Goal: Information Seeking & Learning: Learn about a topic

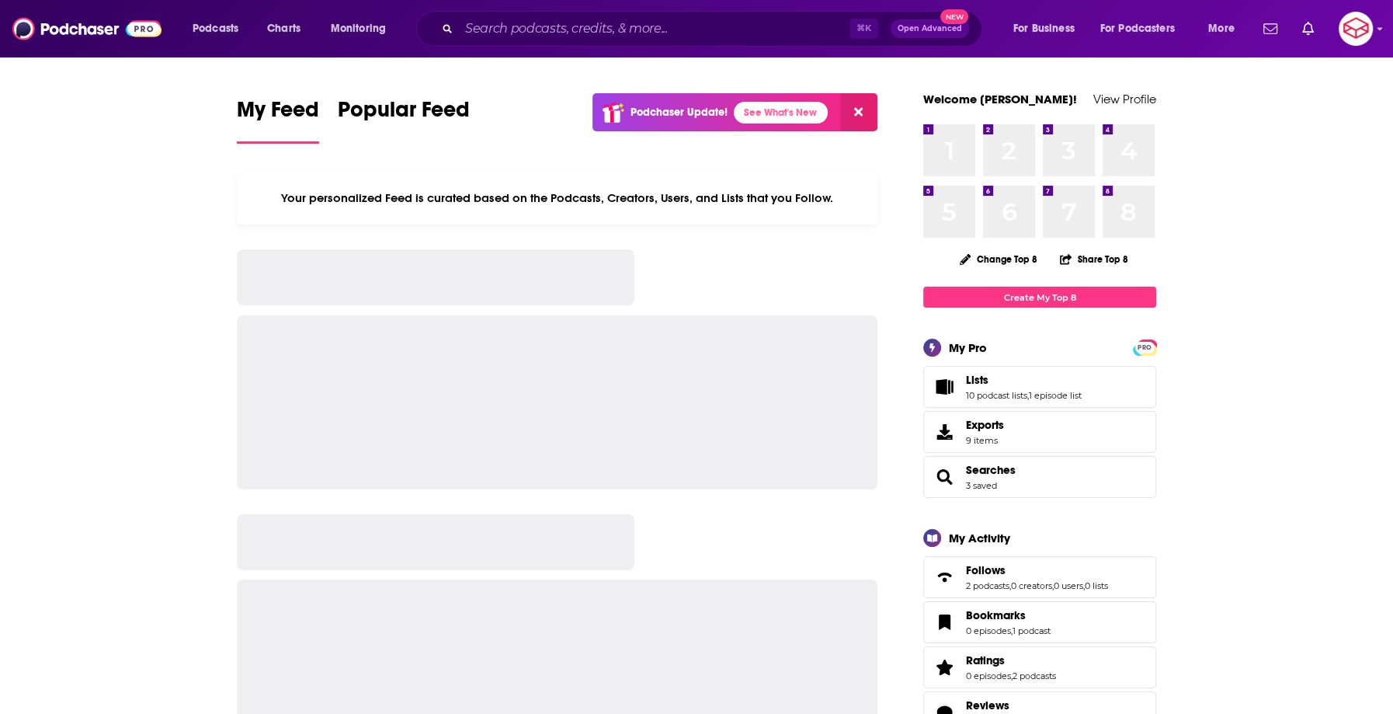
click at [499, 47] on div "Podcasts Charts Monitoring ⌘ K Open Advanced New For Business For Podcasters Mo…" at bounding box center [696, 28] width 1393 height 57
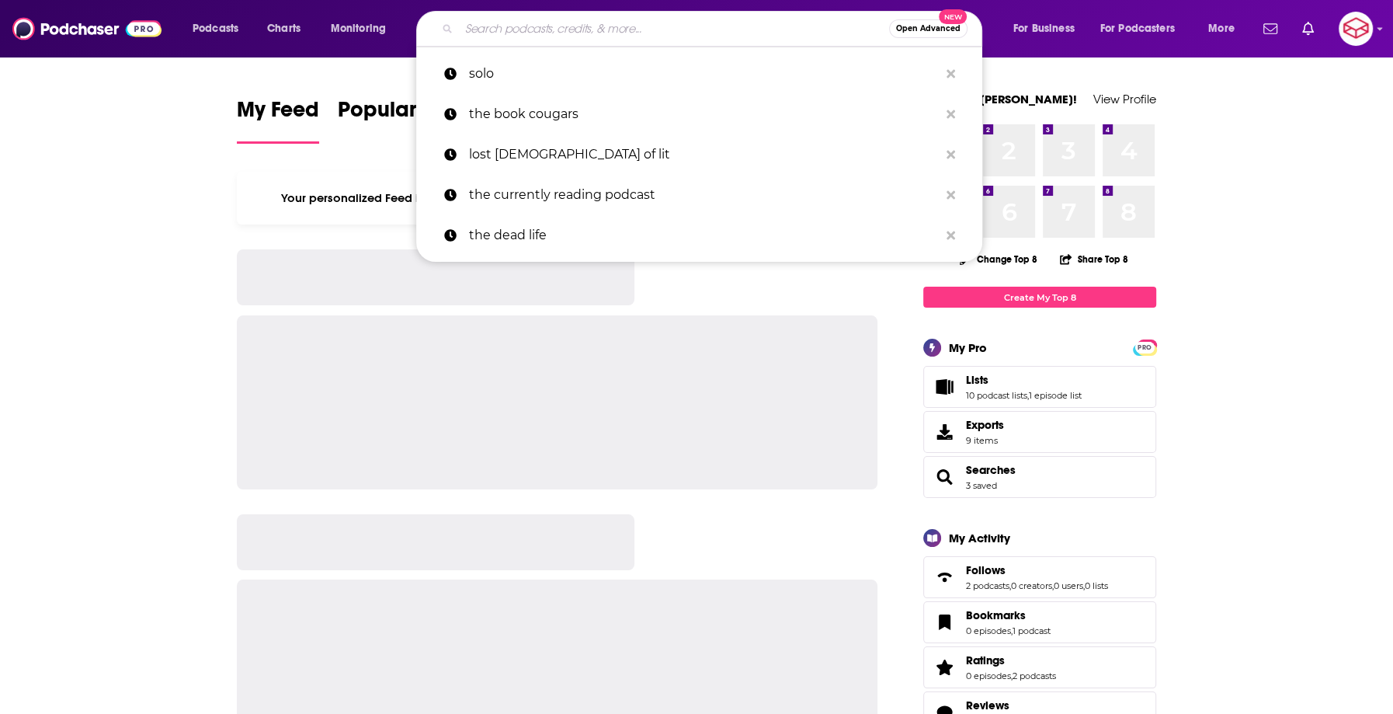
click at [505, 21] on input "Search podcasts, credits, & more..." at bounding box center [674, 28] width 430 height 25
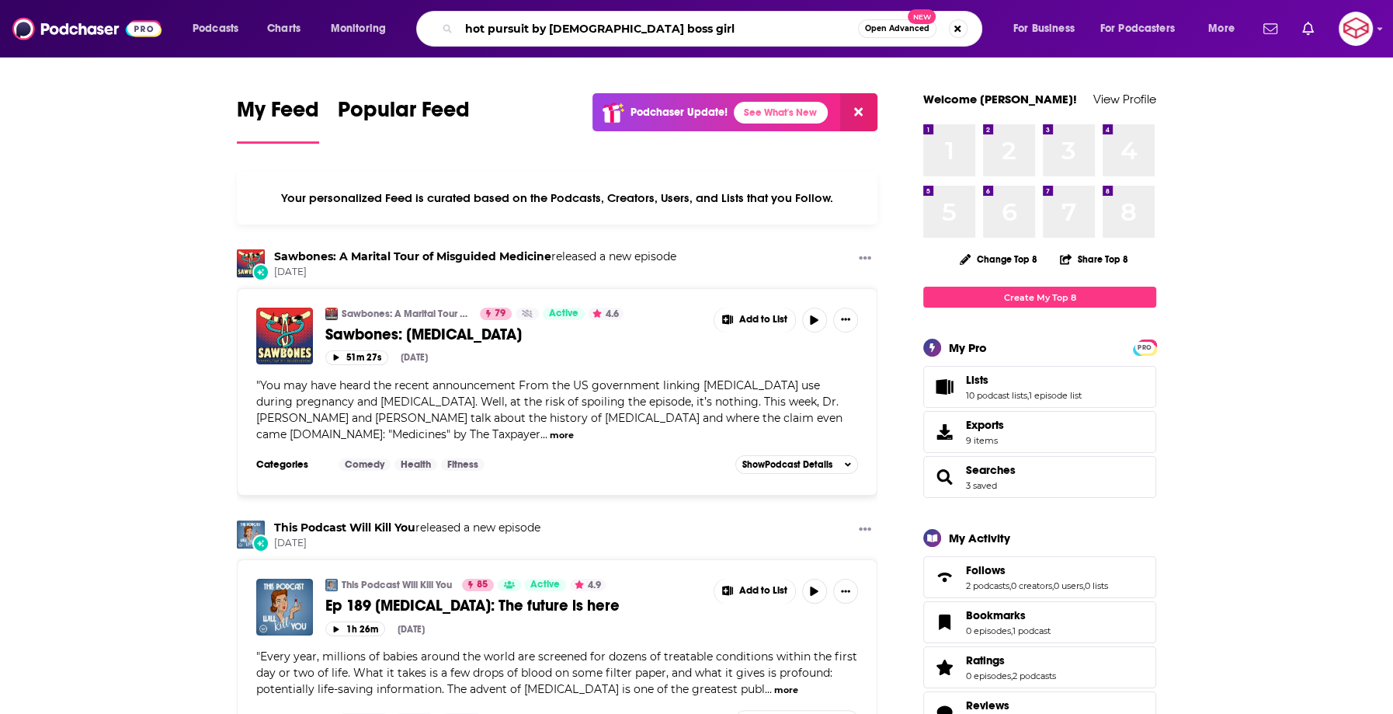
type input "hot pursuit by asian boss girl"
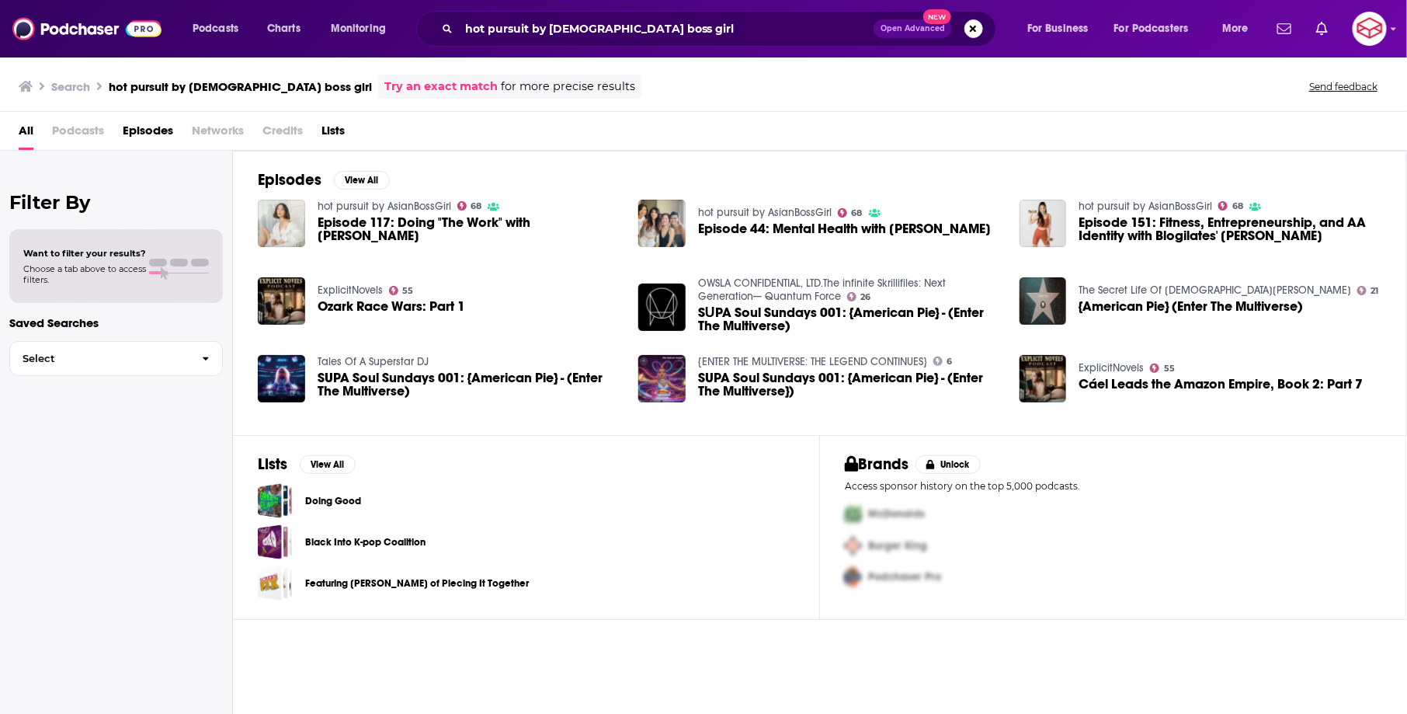
click at [333, 229] on span "Episode 117: Doing "The Work" with Jenn Im" at bounding box center [469, 229] width 303 height 26
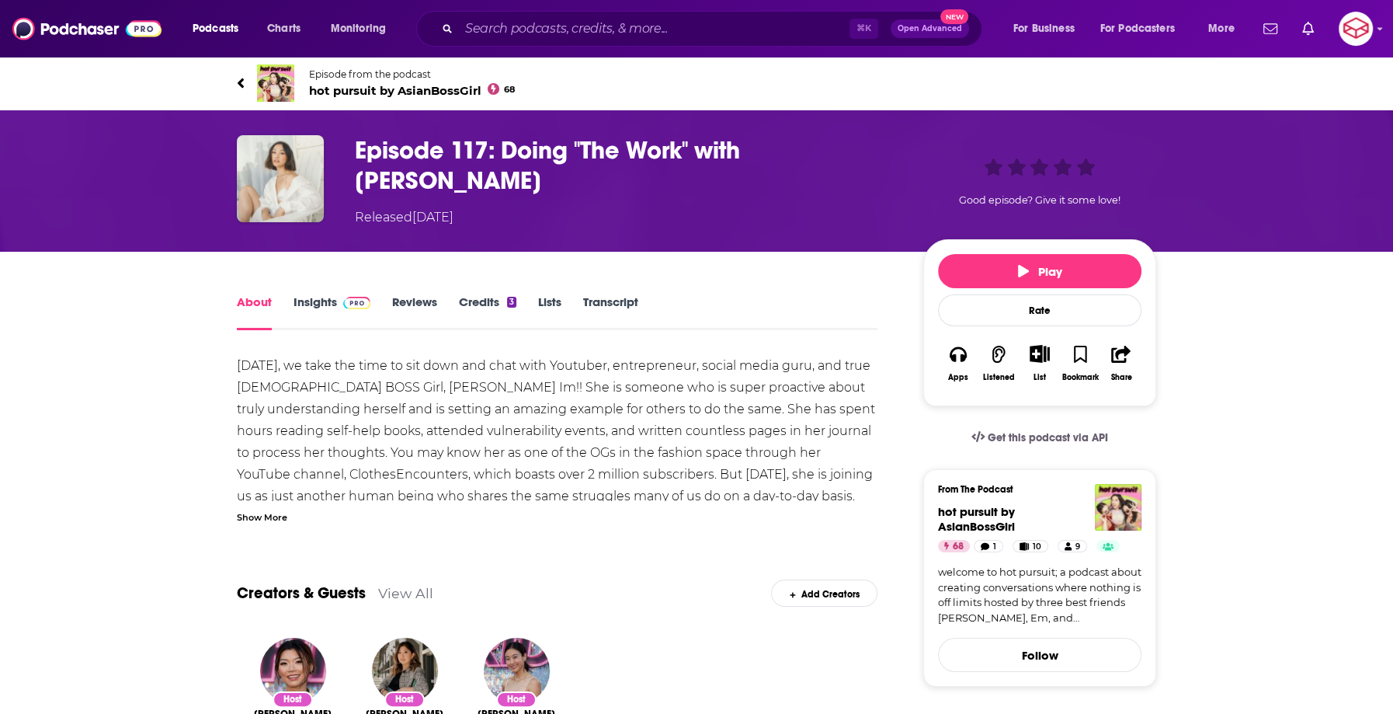
click at [419, 96] on span "hot pursuit by AsianBossGirl 68" at bounding box center [412, 90] width 206 height 15
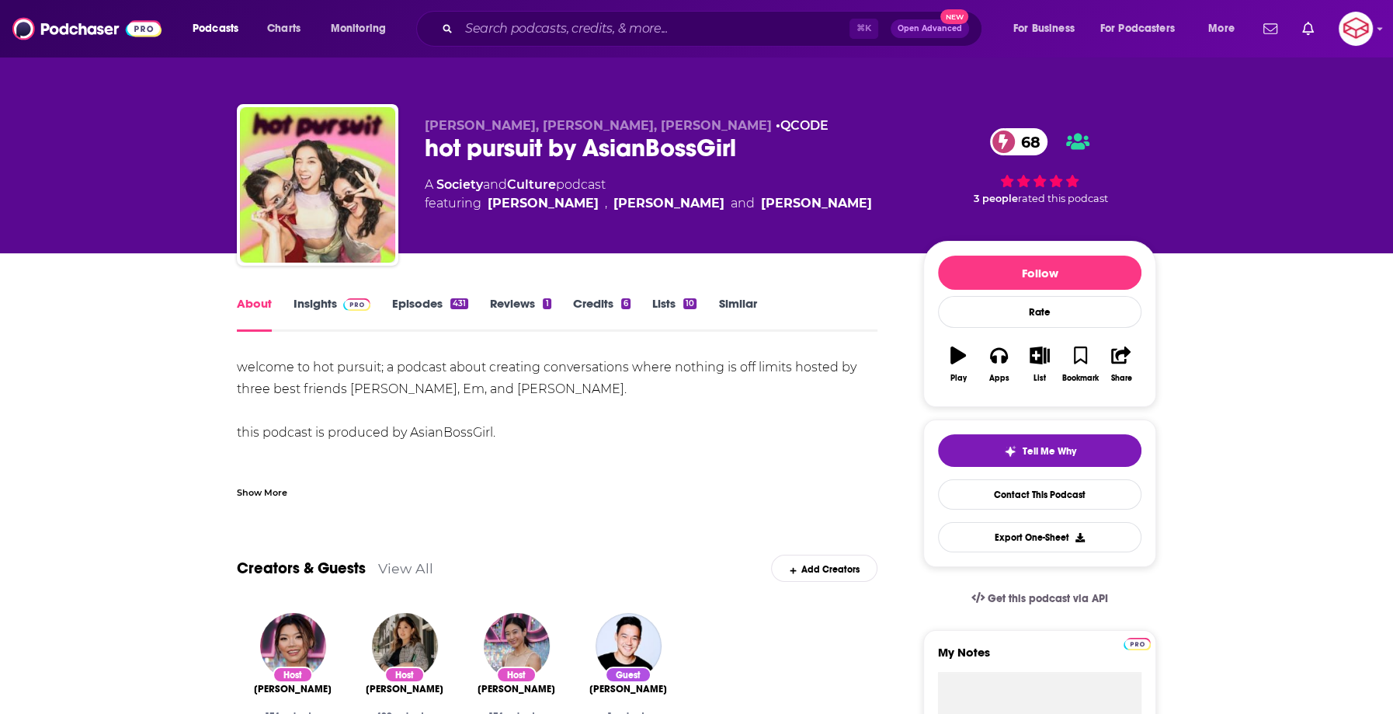
click at [327, 309] on link "Insights" at bounding box center [332, 314] width 77 height 36
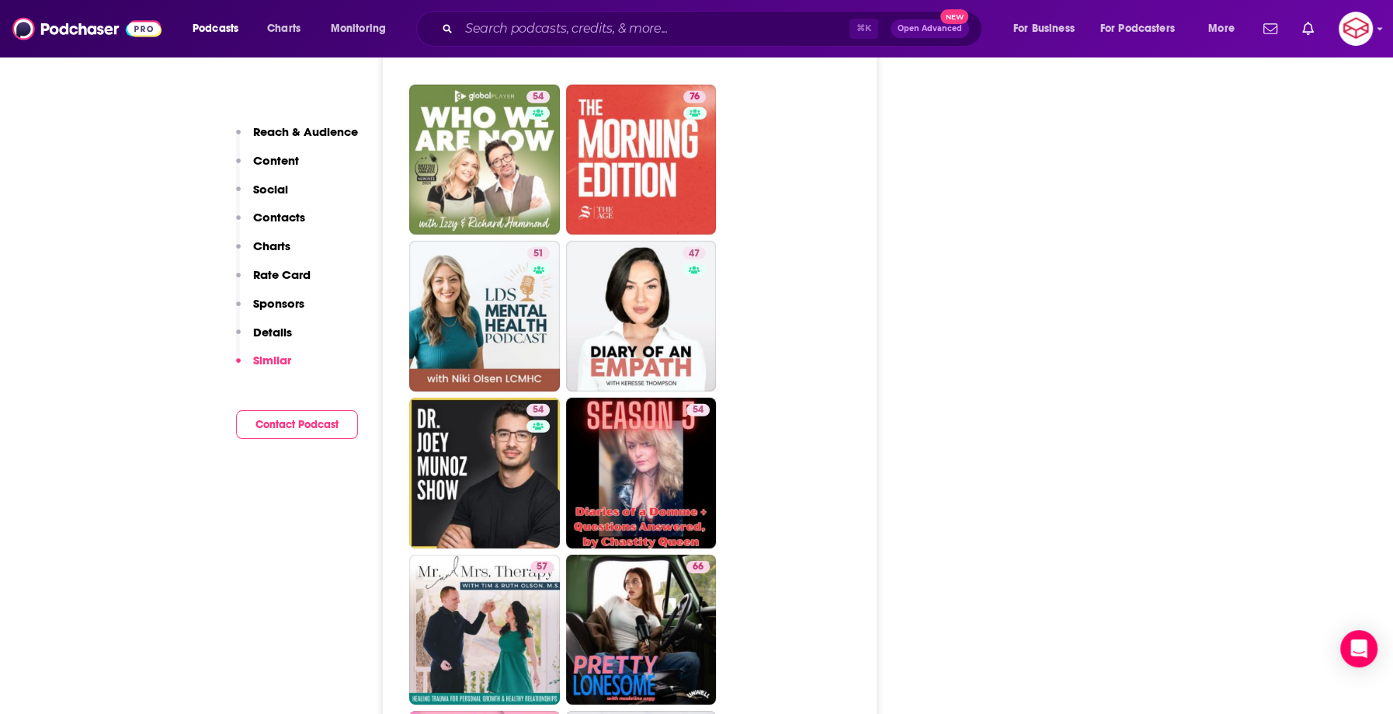
scroll to position [4354, 0]
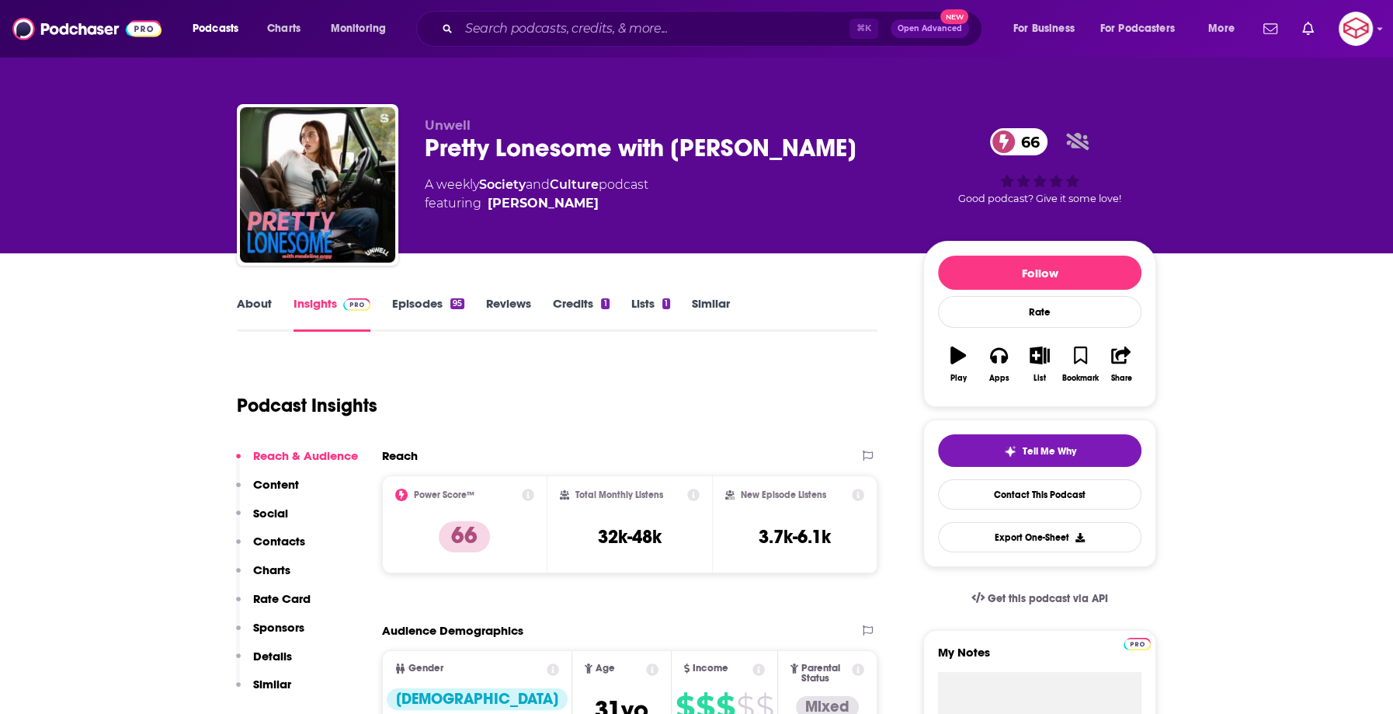
click at [263, 331] on link "About" at bounding box center [254, 314] width 35 height 36
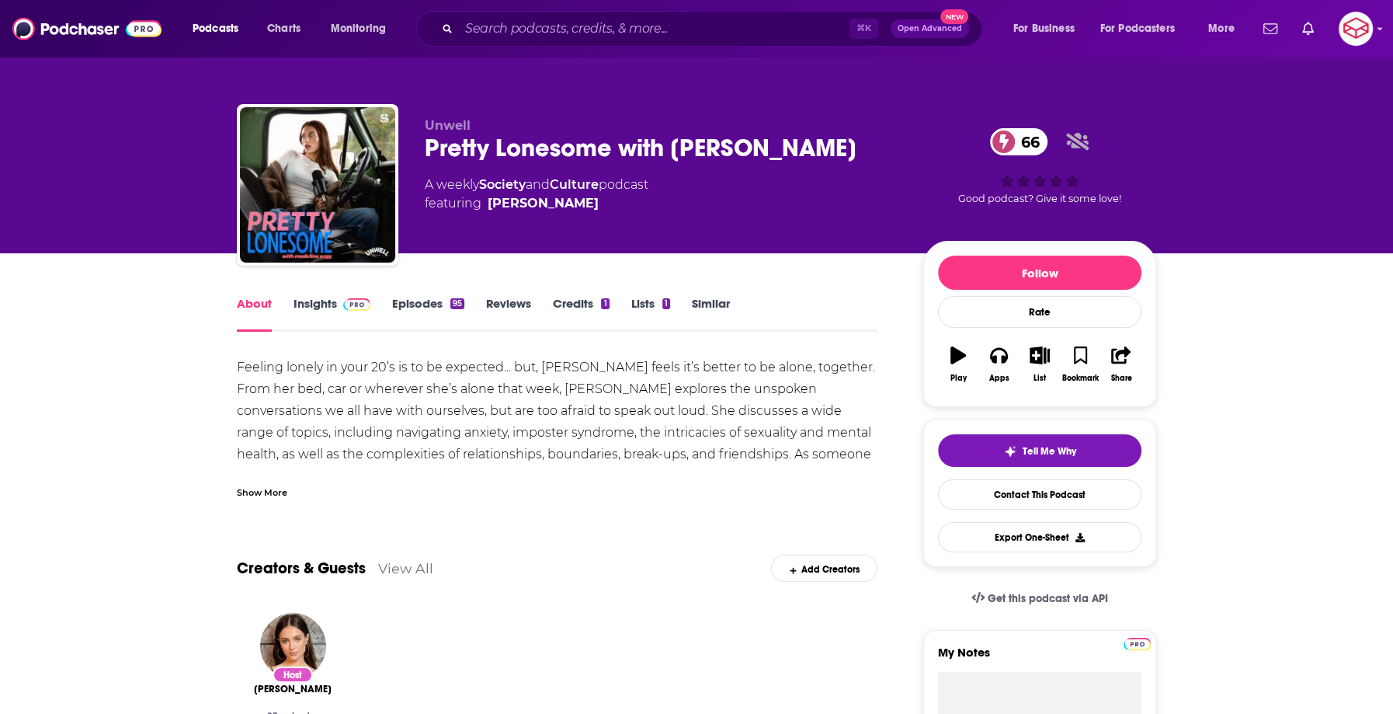
click at [325, 324] on link "Insights" at bounding box center [332, 314] width 77 height 36
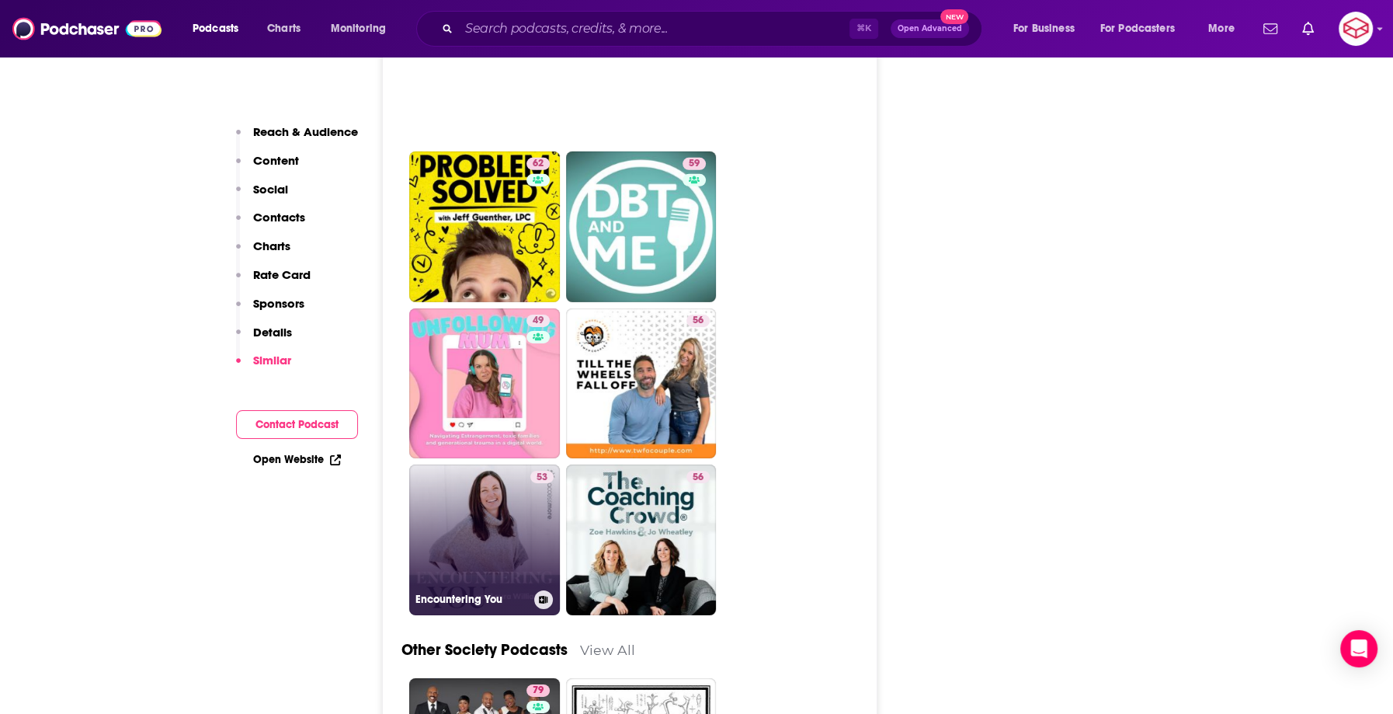
scroll to position [4635, 0]
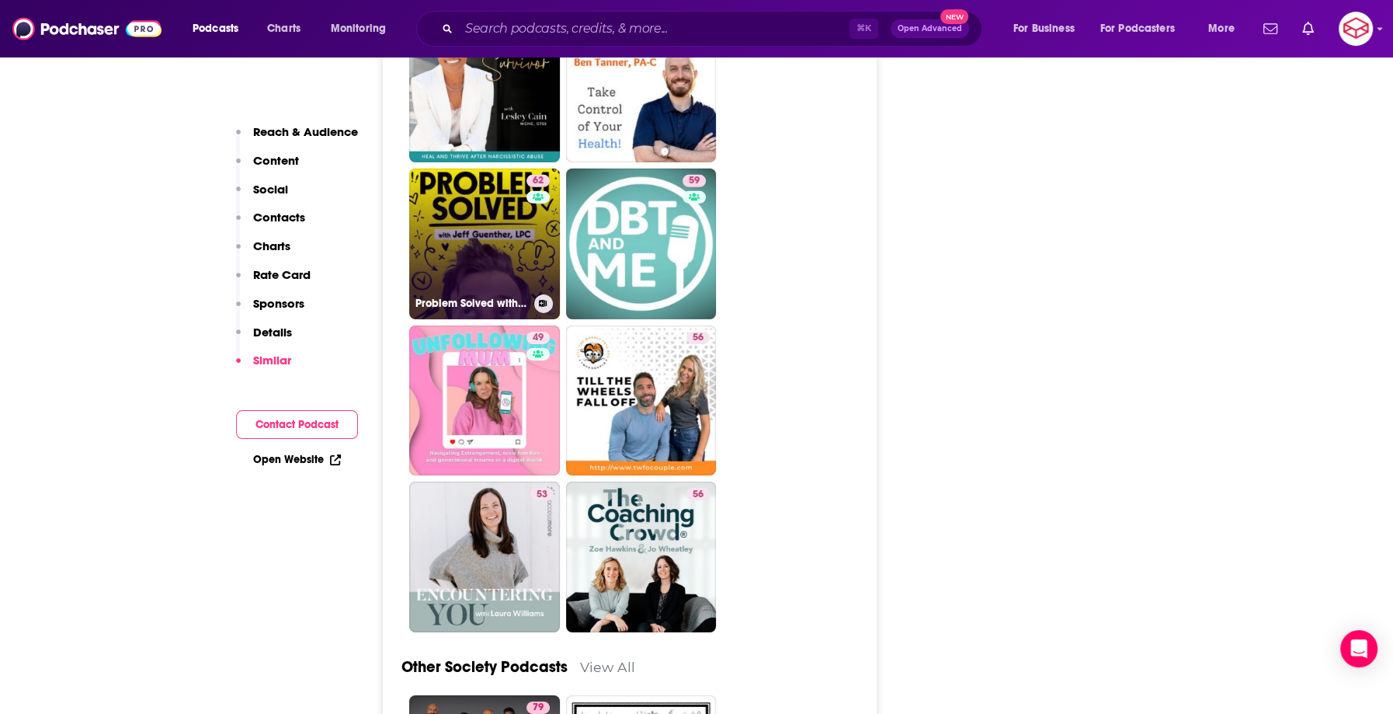
click at [458, 169] on link "62 Problem Solved with [PERSON_NAME] and [PERSON_NAME]" at bounding box center [484, 244] width 151 height 151
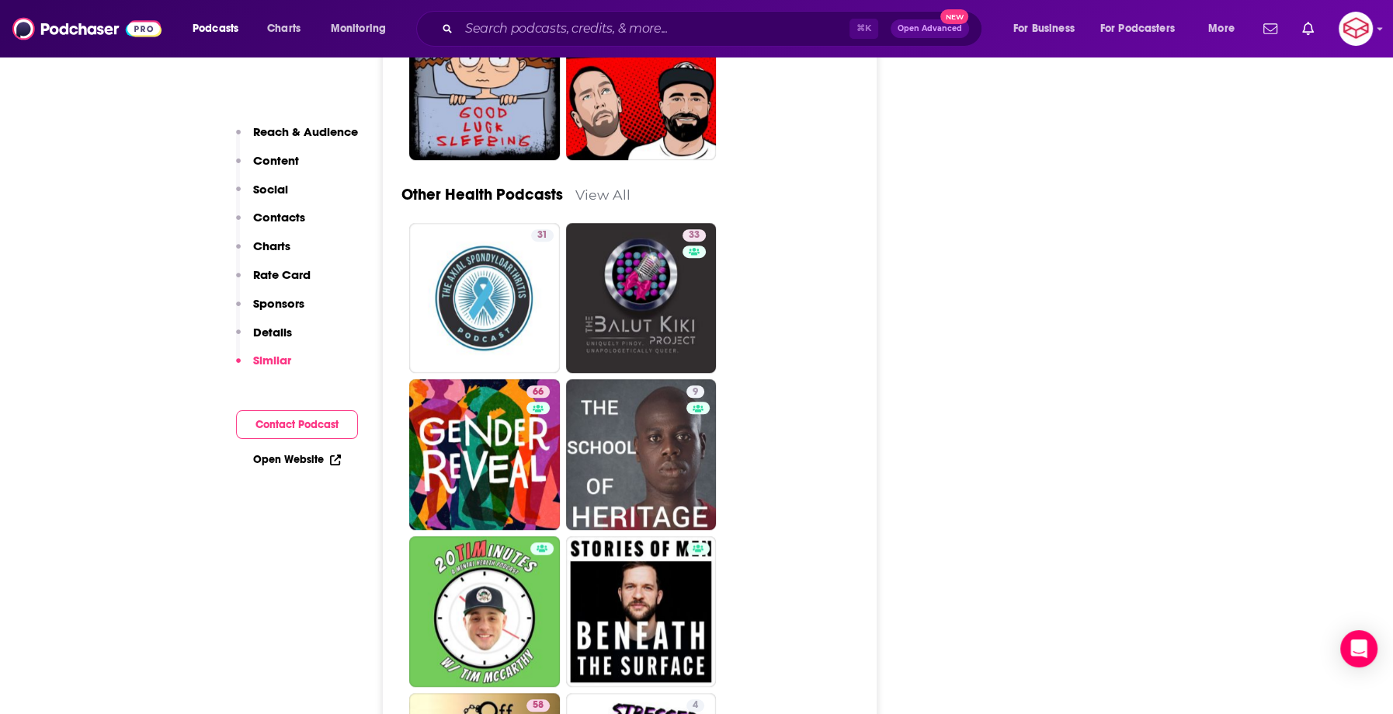
scroll to position [6520, 0]
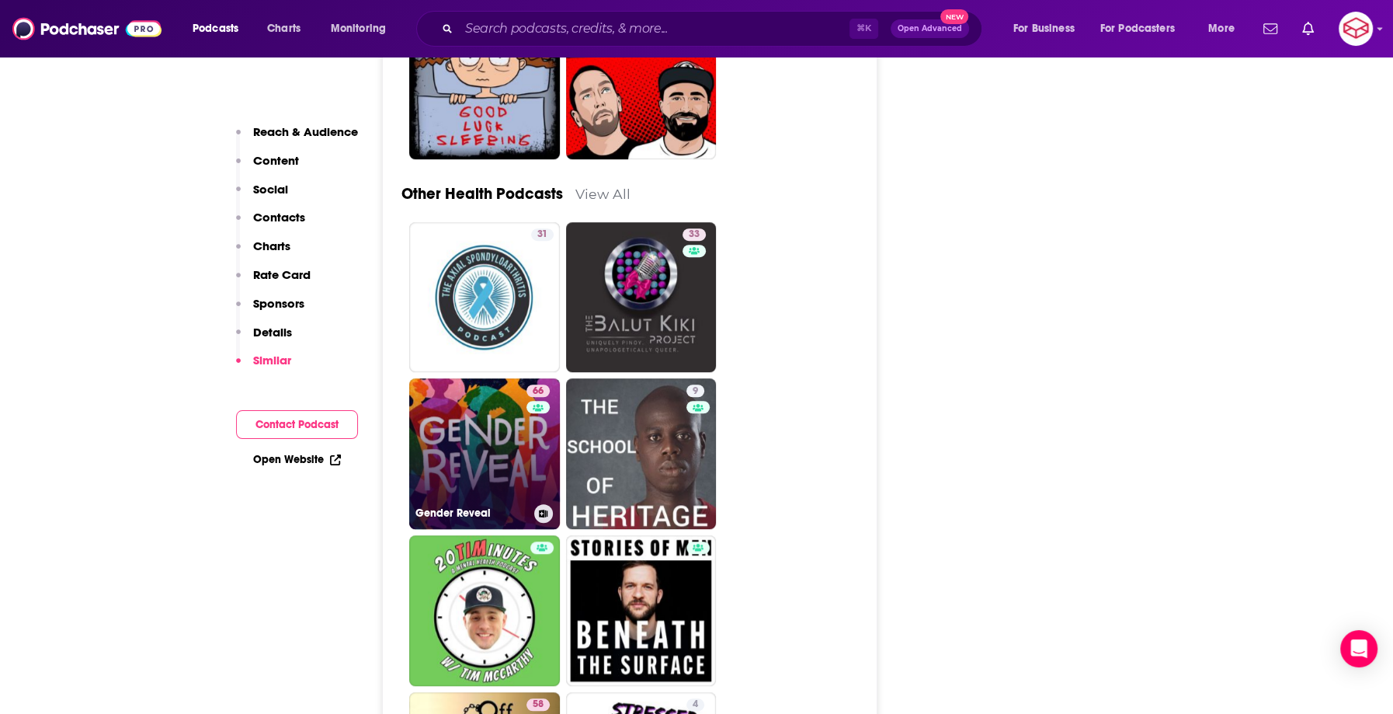
click at [475, 378] on link "66 Gender Reveal" at bounding box center [484, 453] width 151 height 151
type input "[URL][DOMAIN_NAME]"
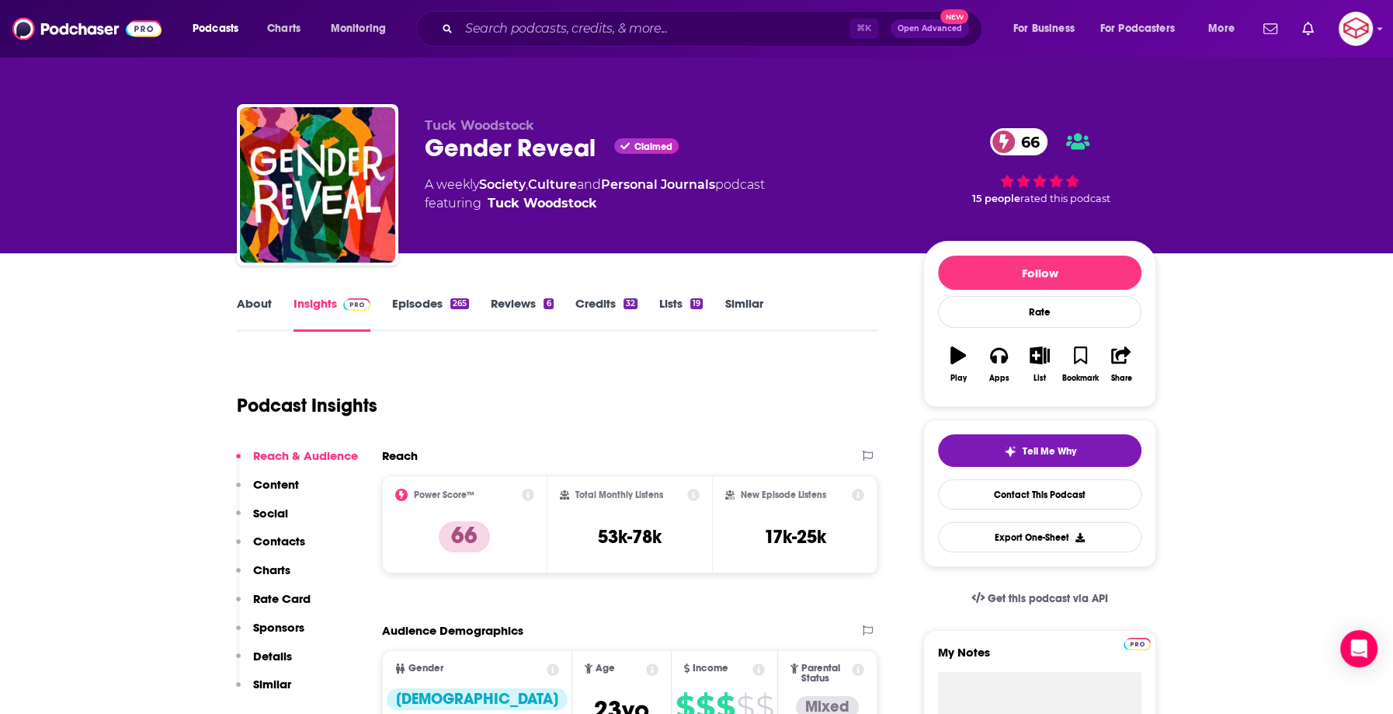
click at [261, 315] on link "About" at bounding box center [254, 314] width 35 height 36
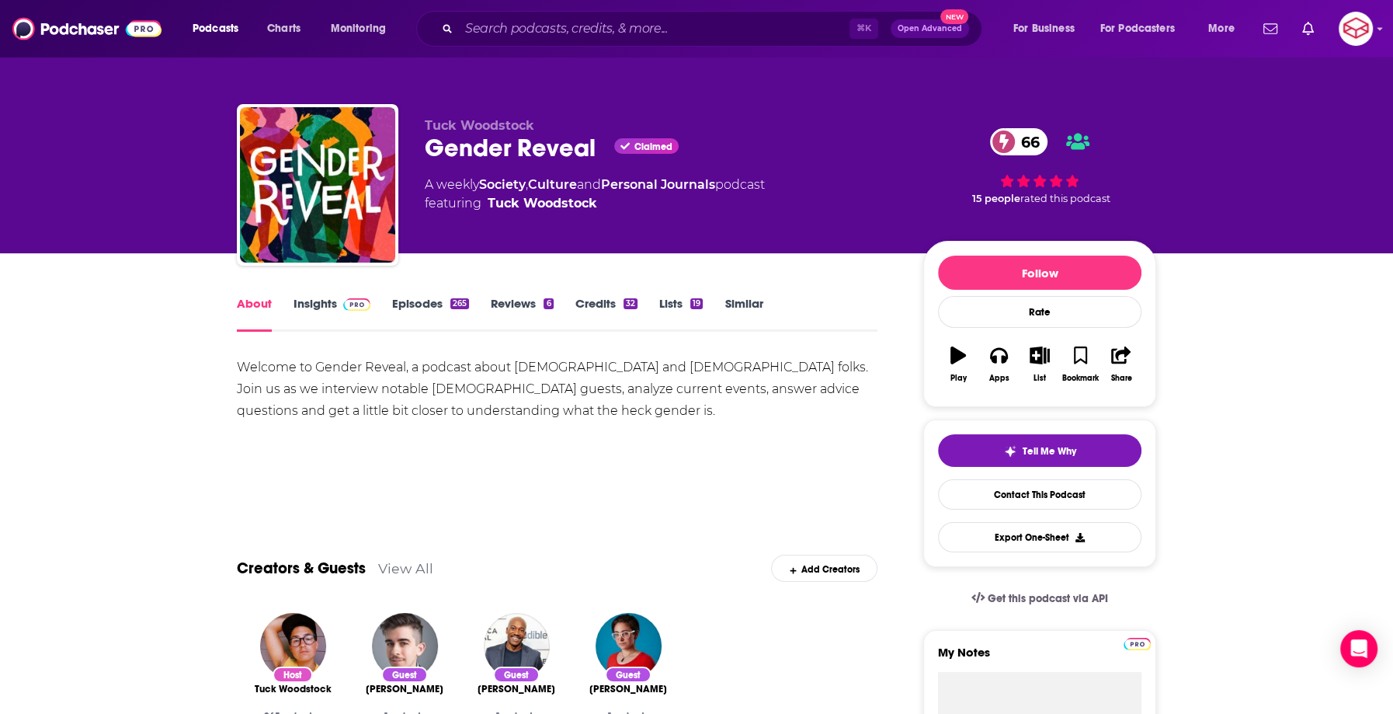
click at [318, 297] on link "Insights" at bounding box center [332, 314] width 77 height 36
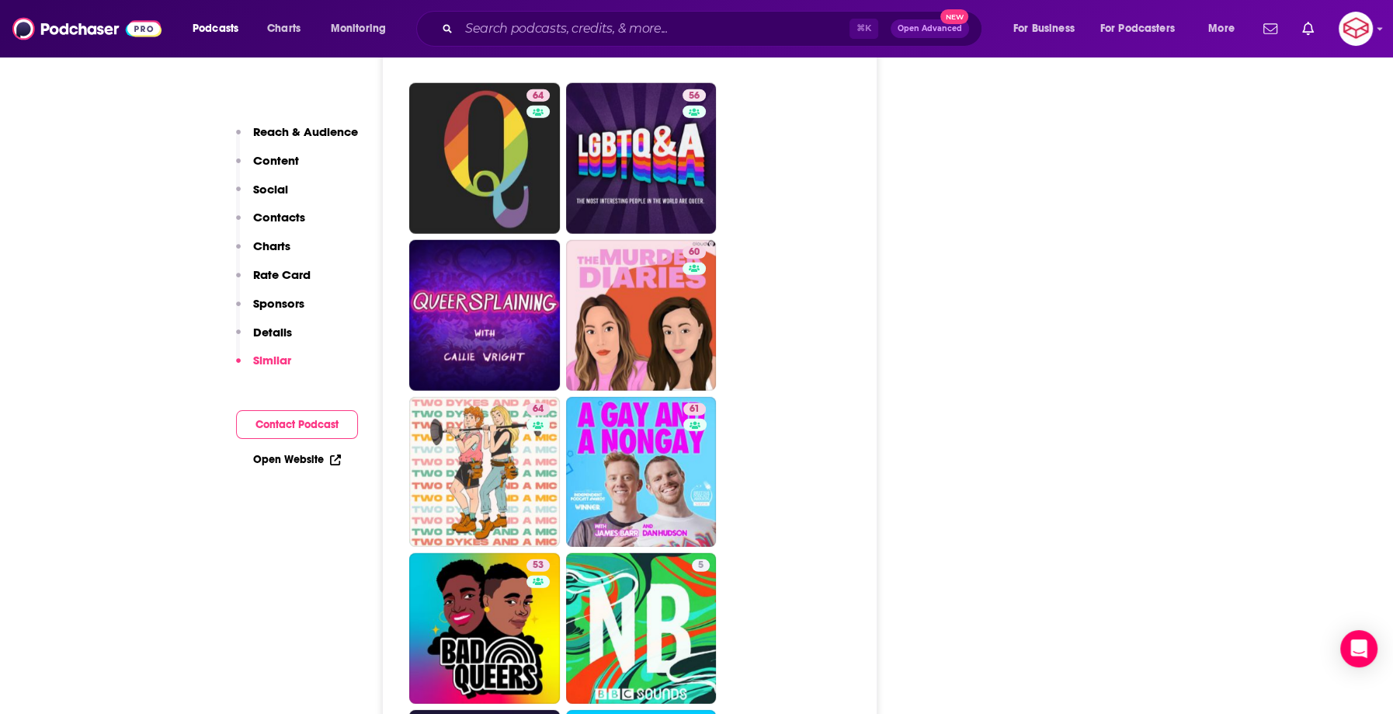
scroll to position [3532, 0]
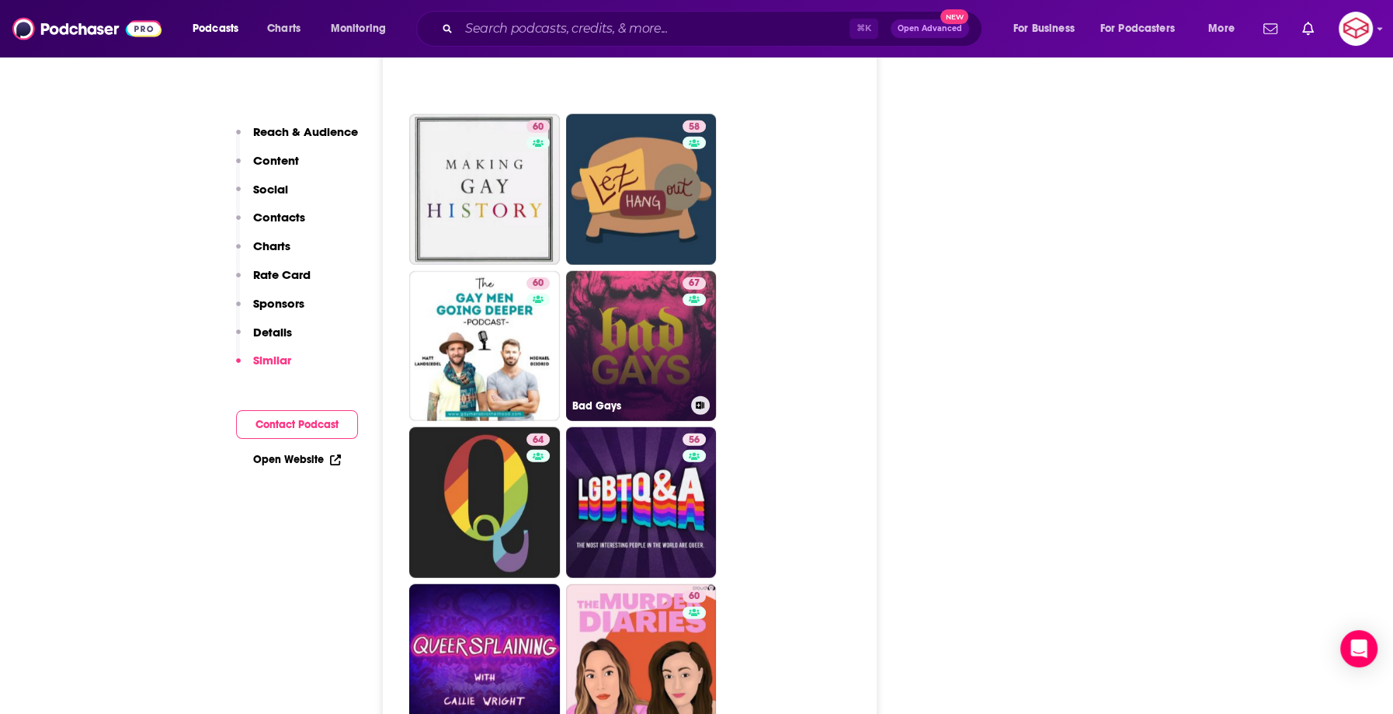
click at [694, 277] on div "67" at bounding box center [696, 337] width 27 height 120
type input "[URL][DOMAIN_NAME]"
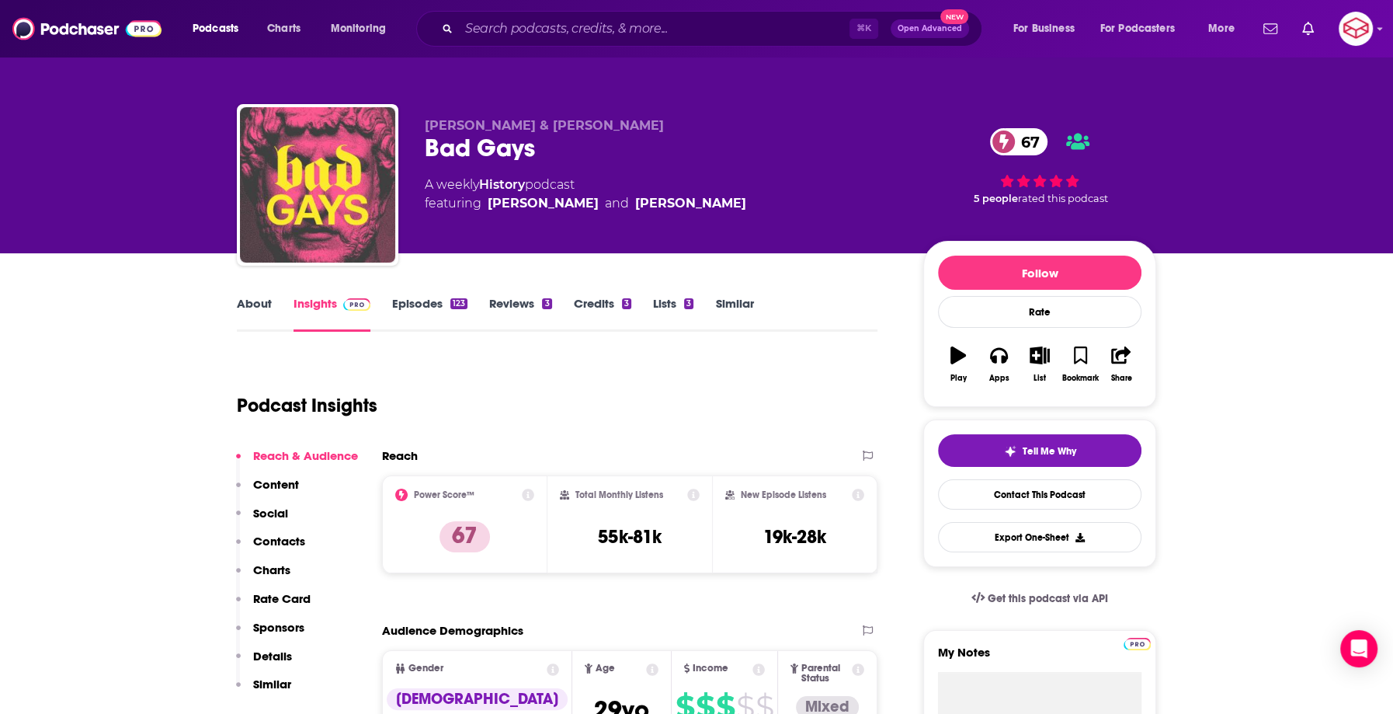
click at [256, 310] on link "About" at bounding box center [254, 314] width 35 height 36
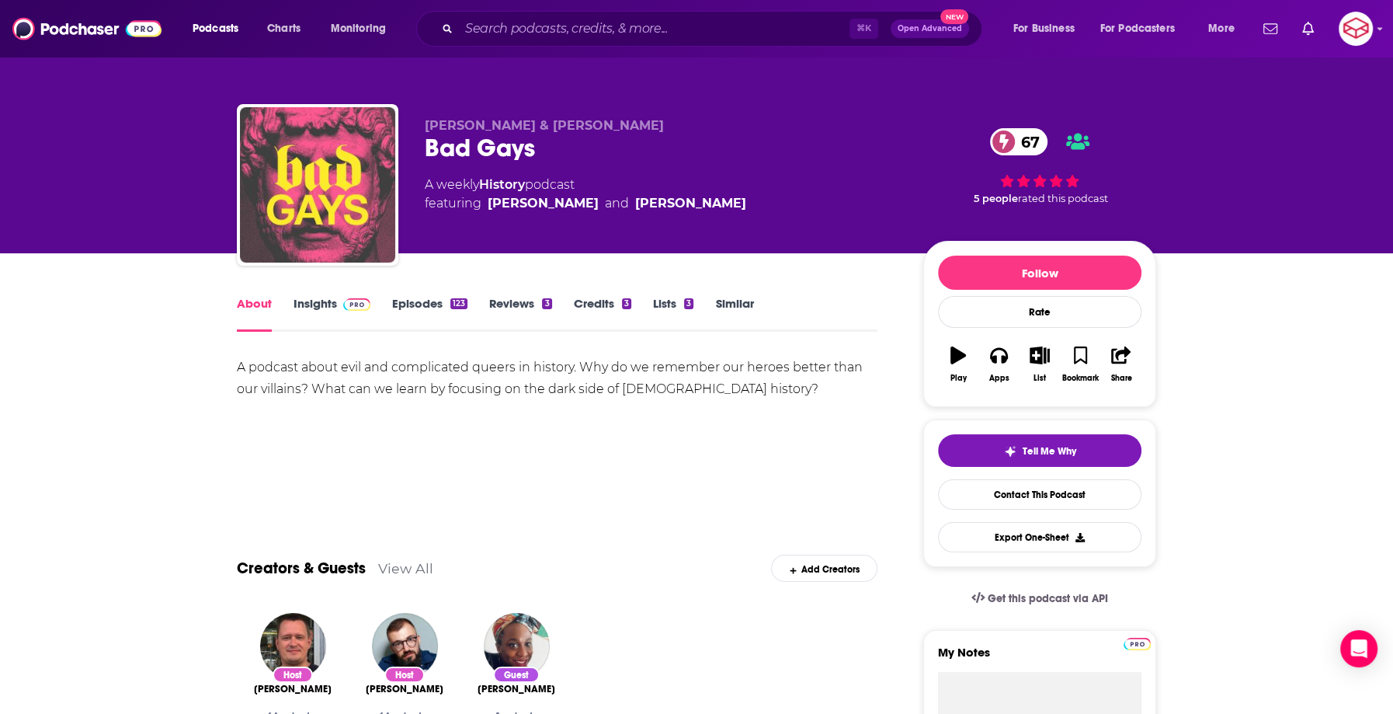
click at [315, 326] on link "Insights" at bounding box center [332, 314] width 77 height 36
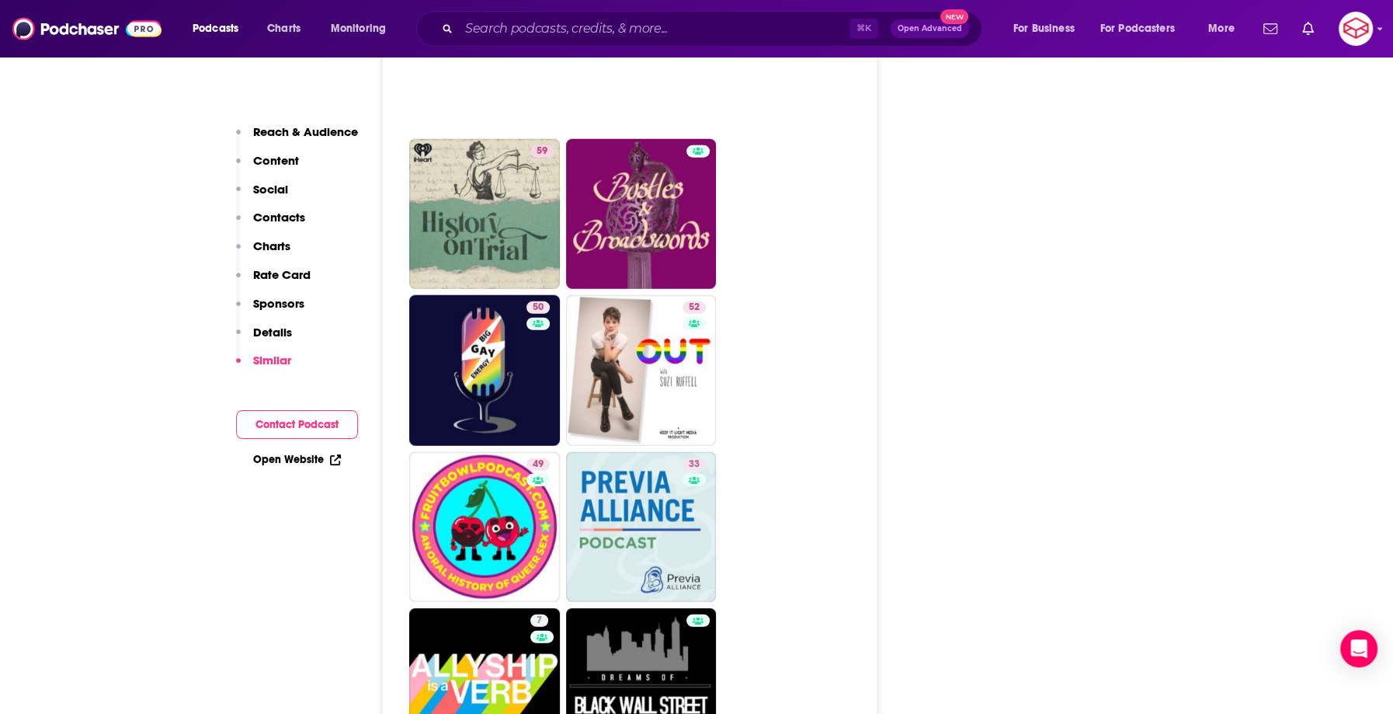
scroll to position [3384, 0]
